Goal: Transaction & Acquisition: Purchase product/service

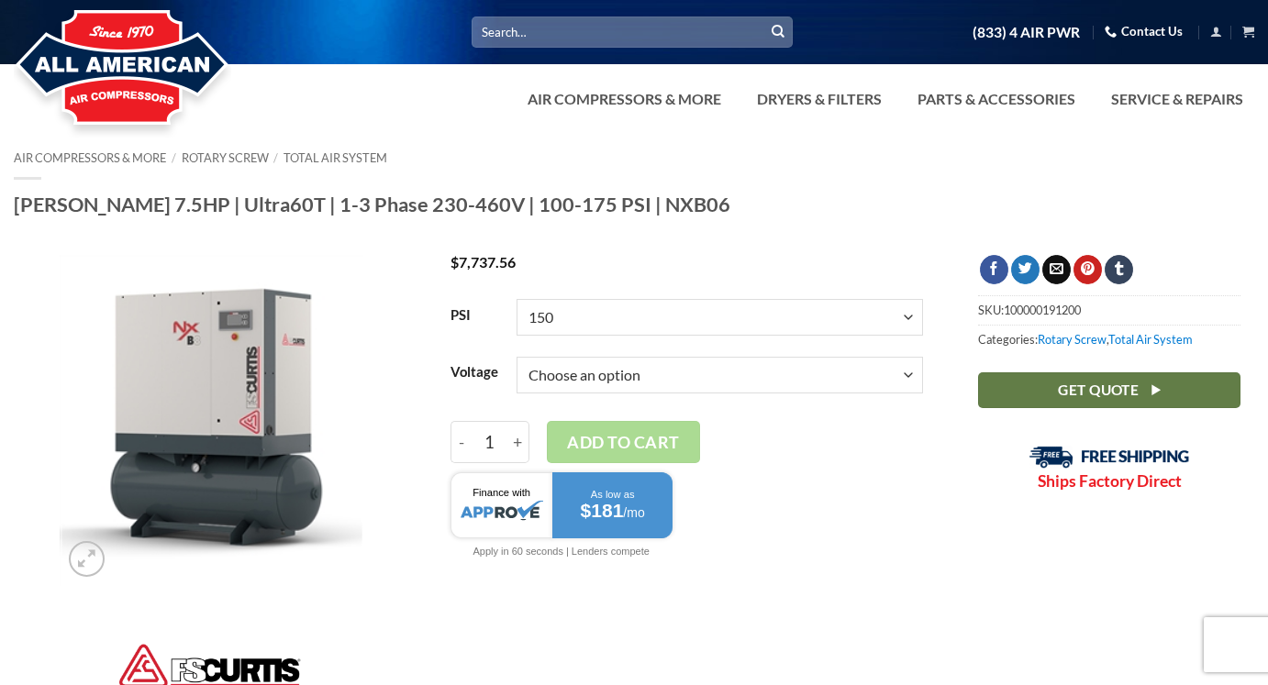
select select "150"
select select "3-60-230v"
select select "150"
select select "3-60-230v"
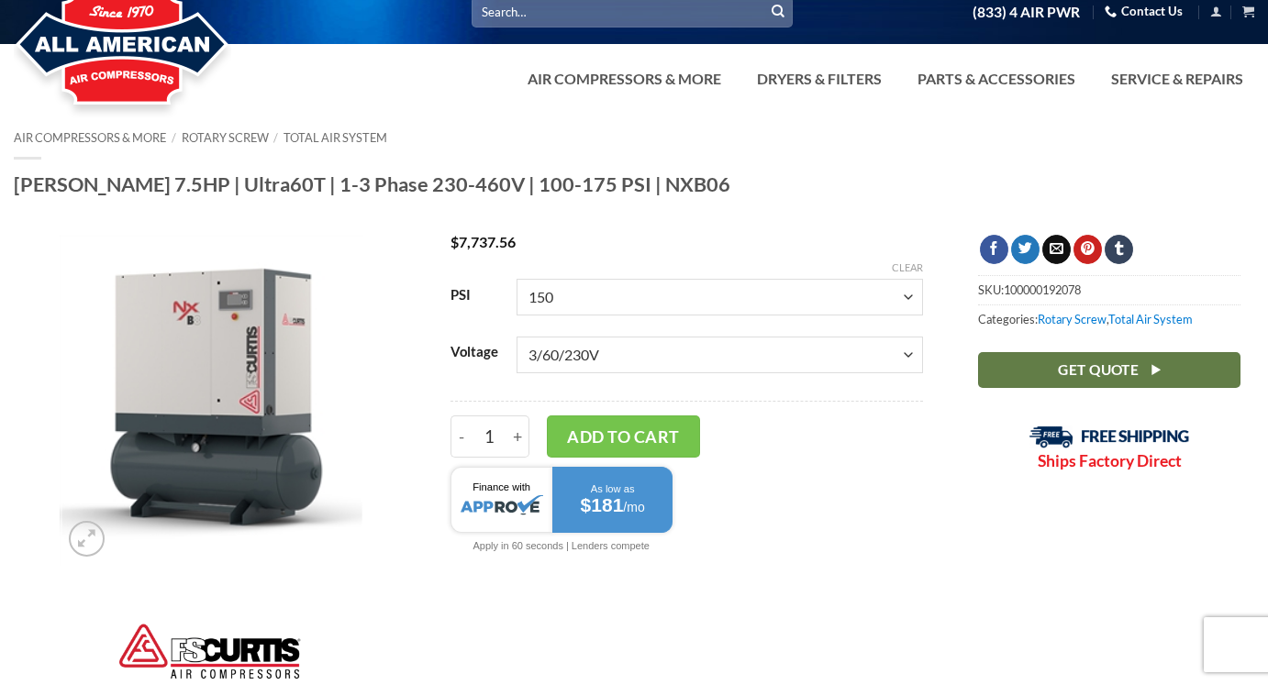
scroll to position [21, 0]
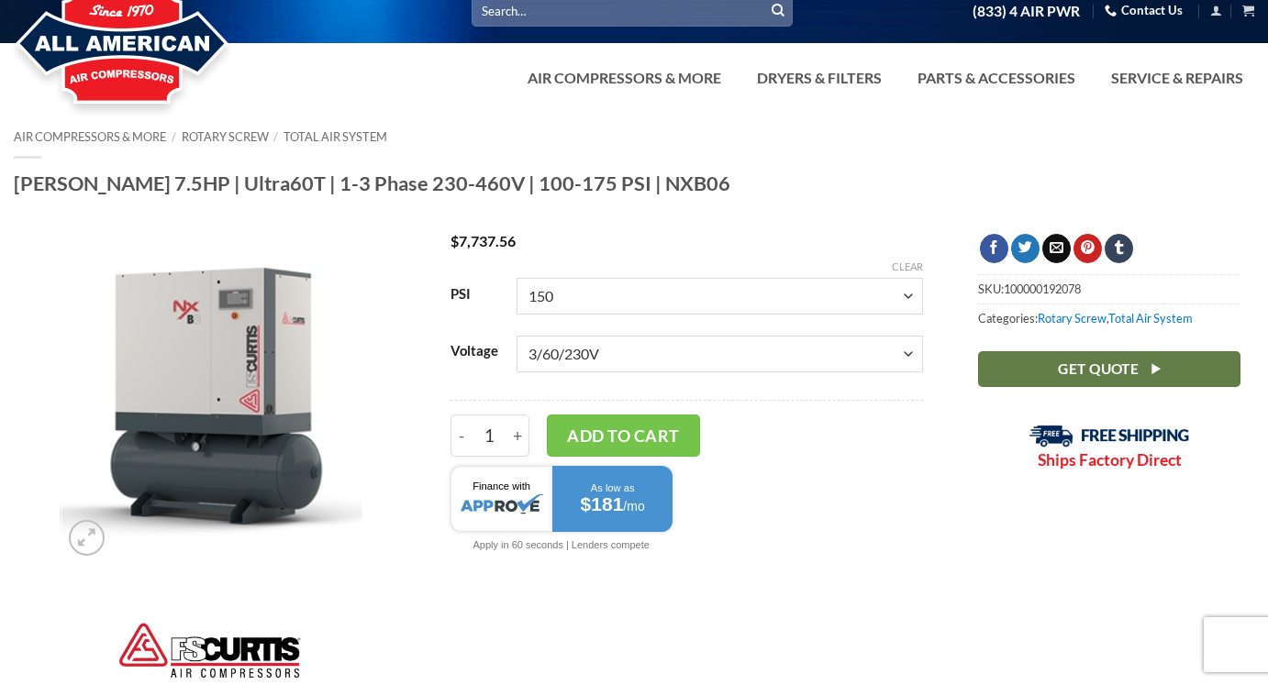
click at [623, 435] on button "Add to cart" at bounding box center [624, 436] width 154 height 42
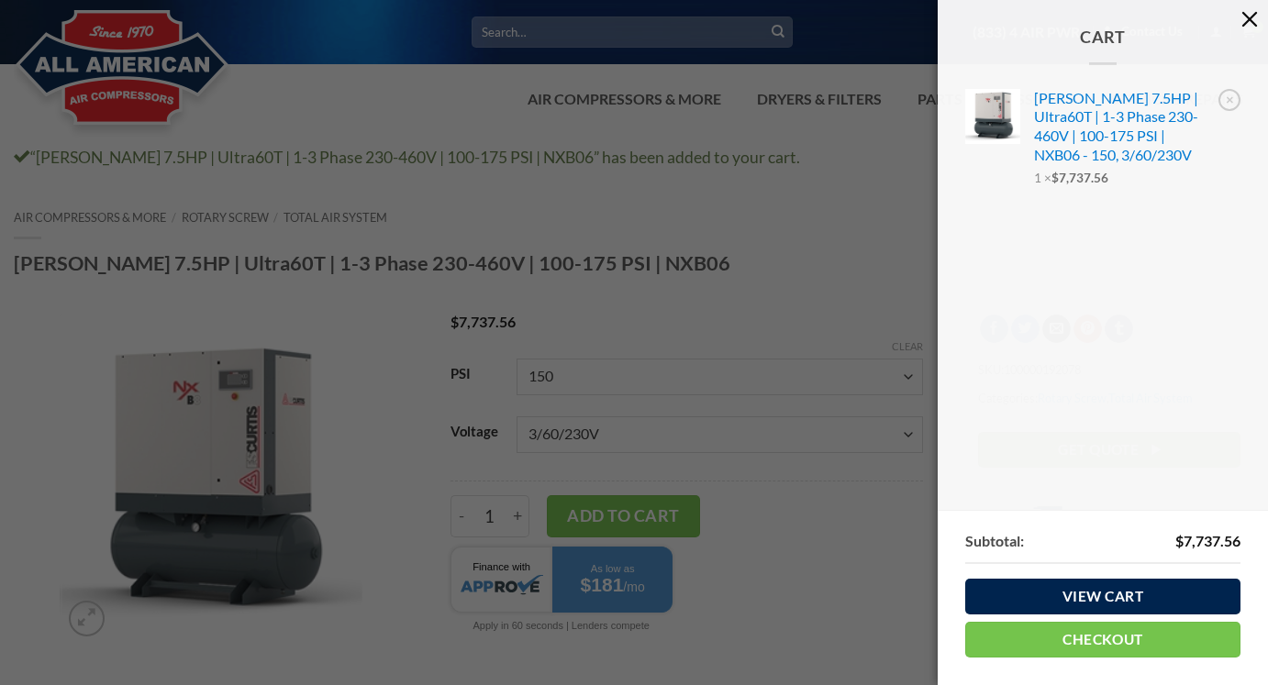
click at [1252, 20] on button "button" at bounding box center [1249, 18] width 37 height 37
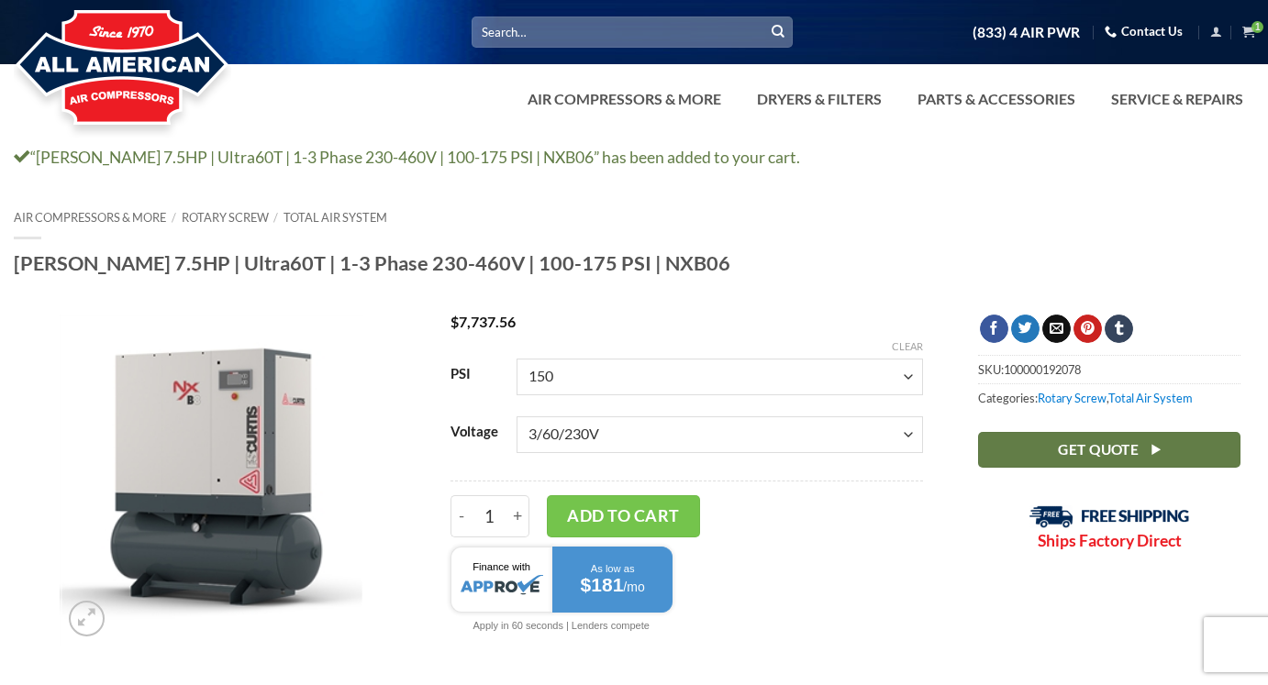
click at [911, 341] on link "Clear" at bounding box center [907, 346] width 31 height 13
select select
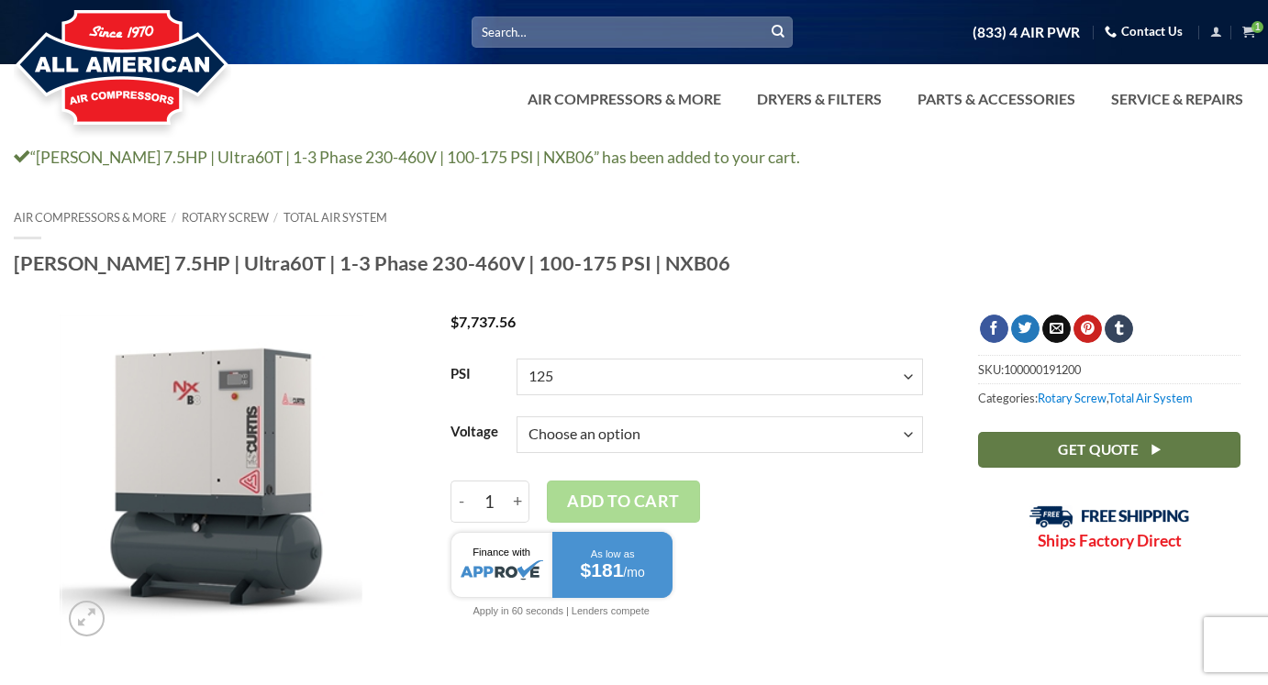
select select "125"
select select "3-60-230v"
select select "125"
